Goal: Information Seeking & Learning: Check status

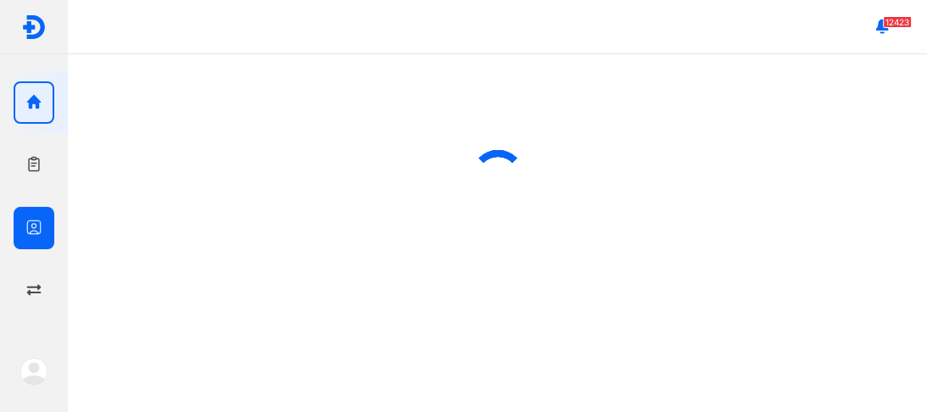
drag, startPoint x: 44, startPoint y: 224, endPoint x: 65, endPoint y: 210, distance: 25.2
click at [44, 222] on div at bounding box center [34, 228] width 41 height 42
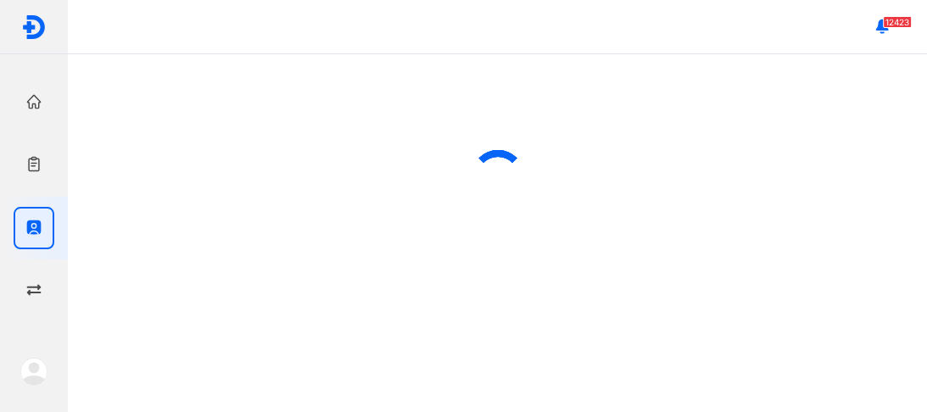
drag, startPoint x: 25, startPoint y: 233, endPoint x: 131, endPoint y: 160, distance: 129.4
click at [27, 226] on icon "button" at bounding box center [33, 227] width 17 height 17
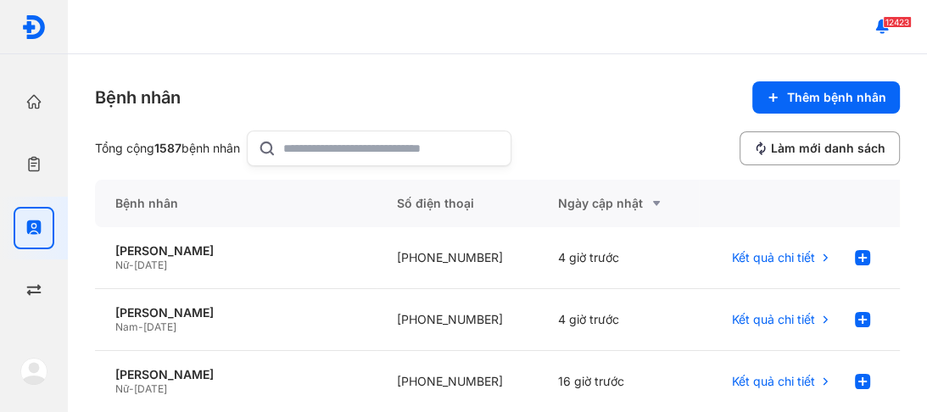
drag, startPoint x: 340, startPoint y: 144, endPoint x: 353, endPoint y: 136, distance: 15.3
click at [351, 136] on input "text" at bounding box center [391, 148] width 217 height 34
type input "**********"
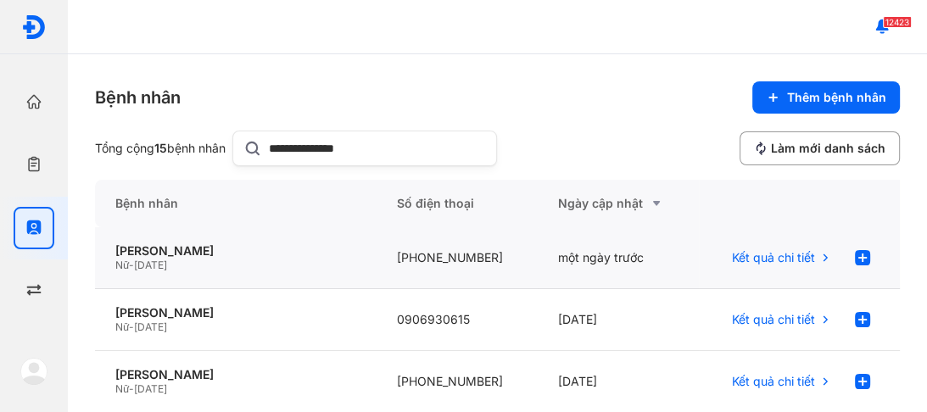
scroll to position [68, 0]
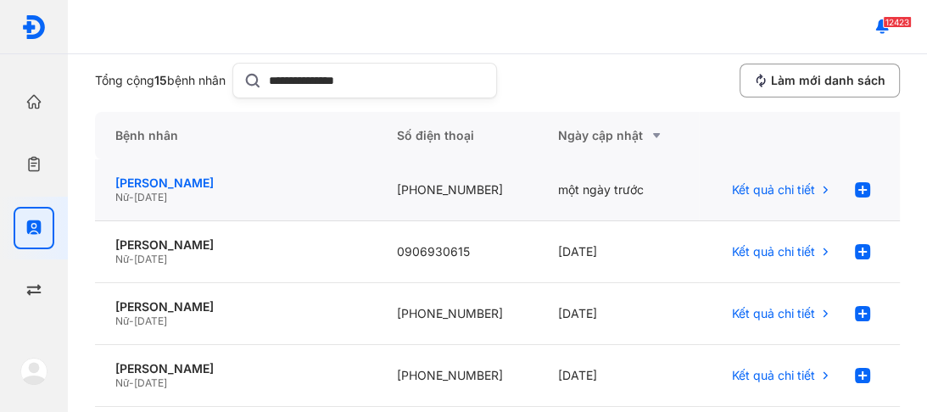
click at [178, 178] on div "[PERSON_NAME]" at bounding box center [235, 183] width 241 height 15
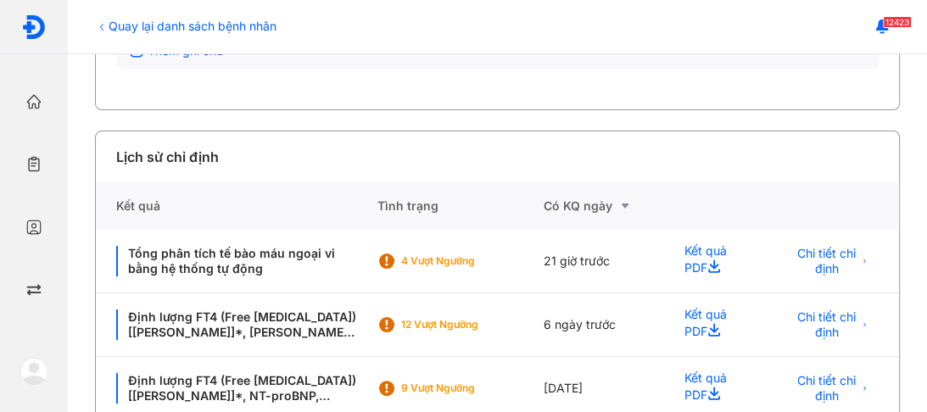
scroll to position [339, 0]
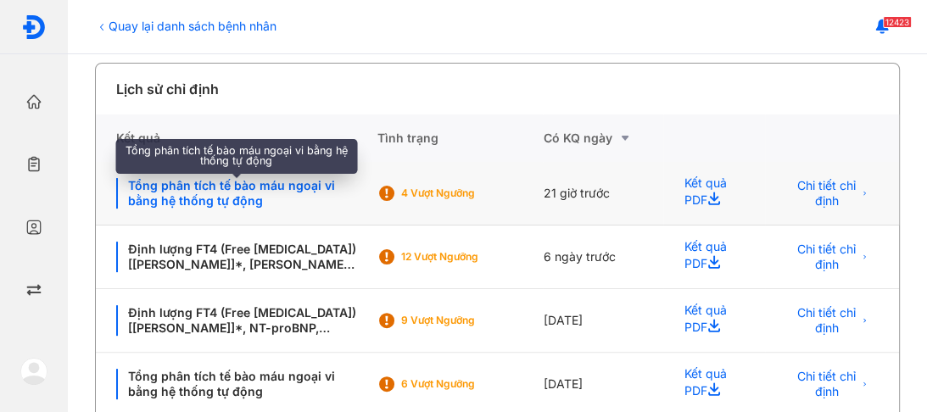
click at [180, 198] on div "Tổng phân tích tế bào máu ngoại vi bằng hệ thống tự động" at bounding box center [236, 193] width 240 height 31
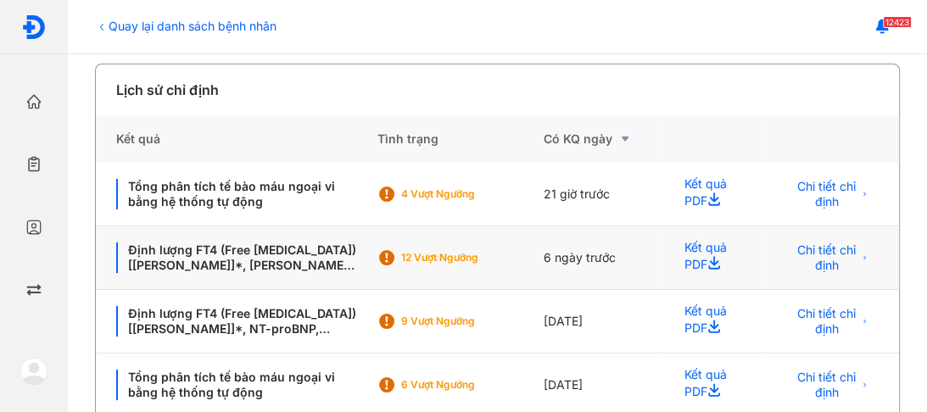
scroll to position [339, 0]
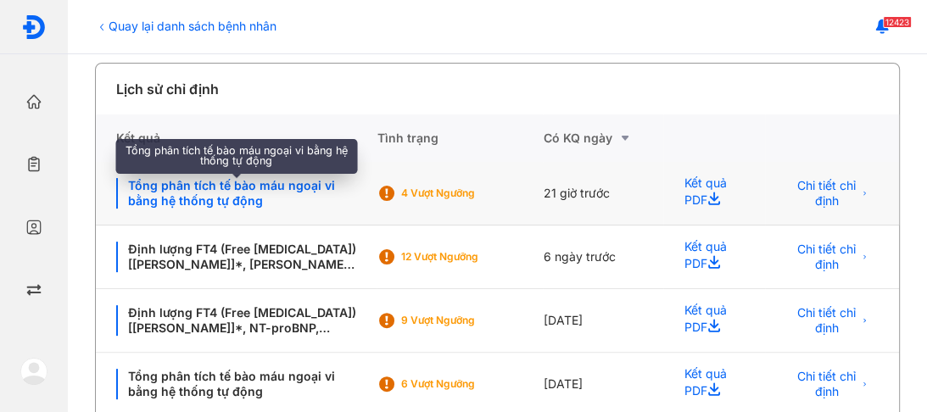
click at [212, 209] on div "Tổng phân tích tế bào máu ngoại vi bằng hệ thống tự động" at bounding box center [236, 193] width 240 height 31
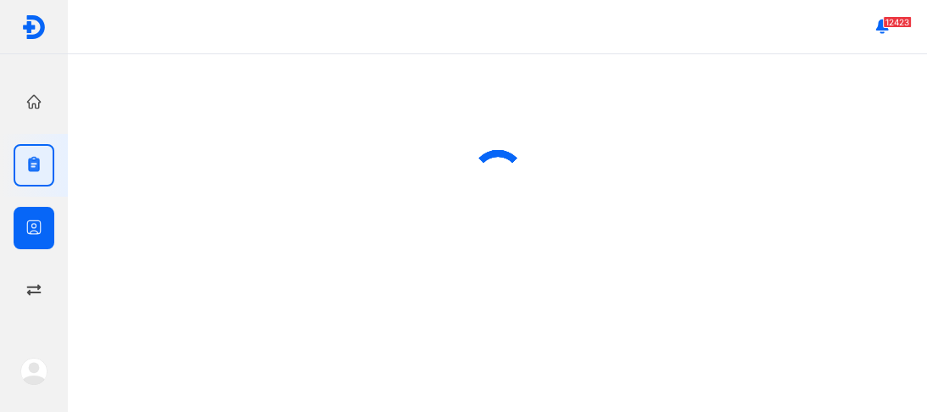
click at [30, 231] on use "button" at bounding box center [34, 228] width 14 height 14
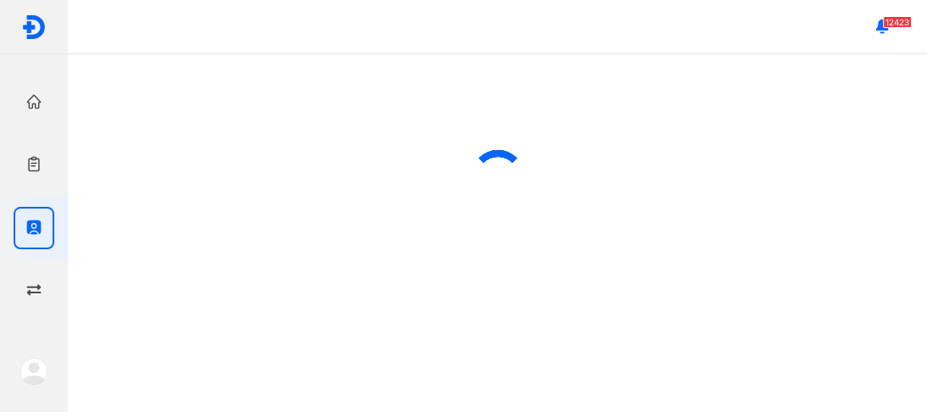
click at [24, 230] on div at bounding box center [34, 228] width 41 height 42
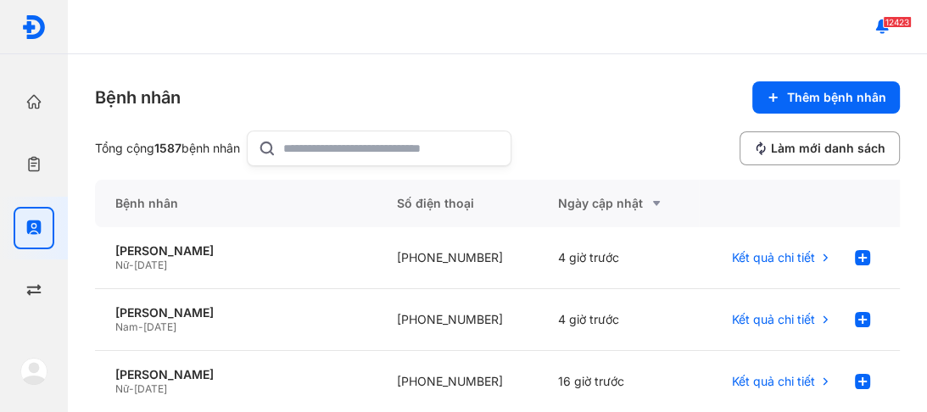
click at [369, 147] on input "text" at bounding box center [391, 148] width 217 height 34
type input "**********"
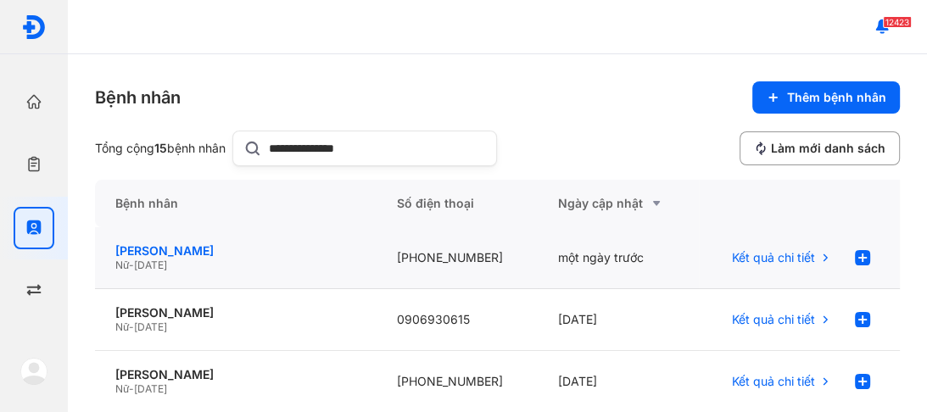
click at [152, 253] on div "NGUYỄN THỊ HẠNH" at bounding box center [235, 250] width 241 height 15
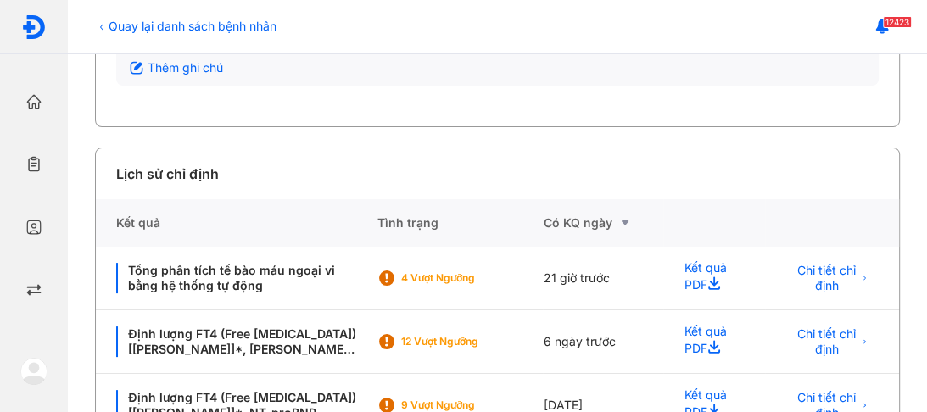
scroll to position [384, 0]
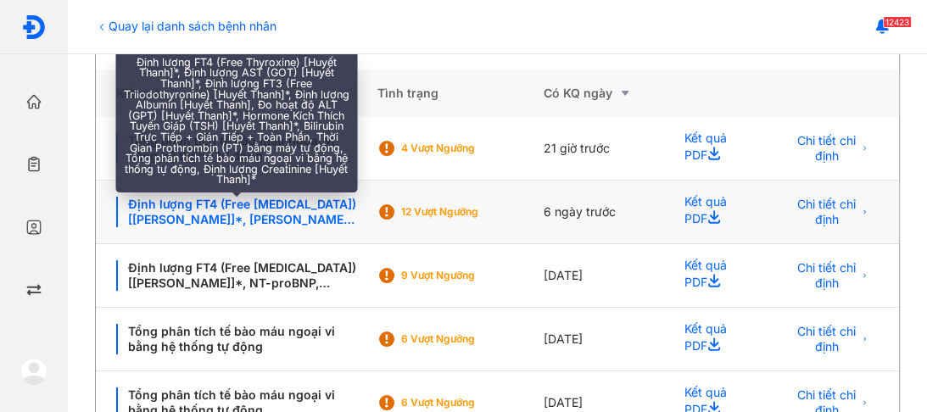
click at [210, 227] on div "Định lượng FT4 (Free [MEDICAL_DATA]) [[PERSON_NAME]]*, [PERSON_NAME] AST (GOT) …" at bounding box center [236, 212] width 240 height 31
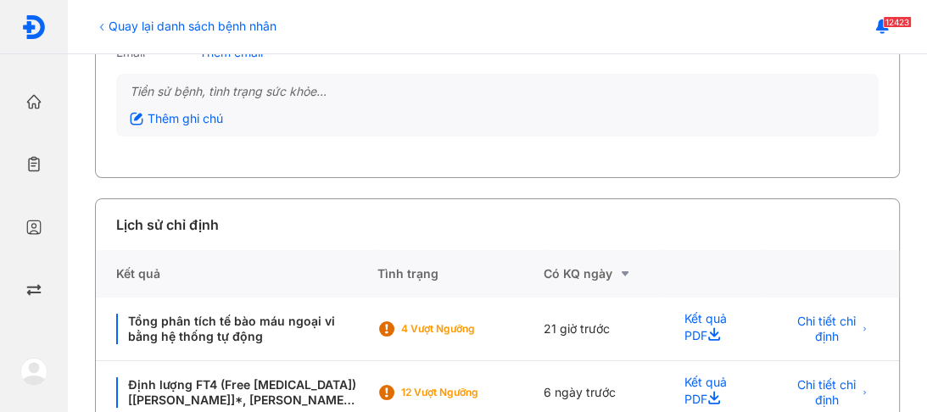
scroll to position [339, 0]
